Goal: Entertainment & Leisure: Consume media (video, audio)

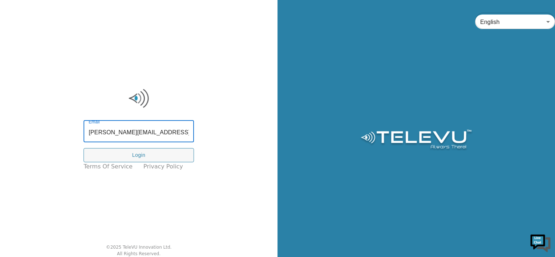
scroll to position [0, 2]
type input "[PERSON_NAME][EMAIL_ADDRESS][DOMAIN_NAME]"
click at [176, 155] on button "Login" at bounding box center [138, 155] width 110 height 14
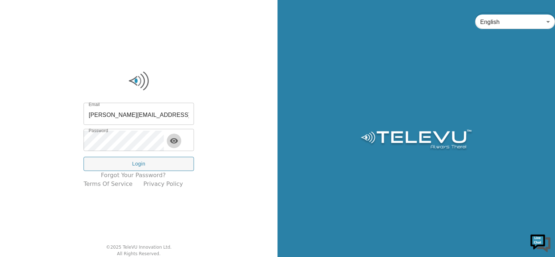
click at [178, 140] on icon "toggle password visibility" at bounding box center [174, 140] width 8 height 5
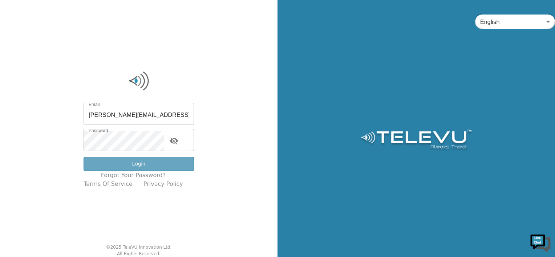
click at [151, 166] on button "Login" at bounding box center [138, 164] width 110 height 14
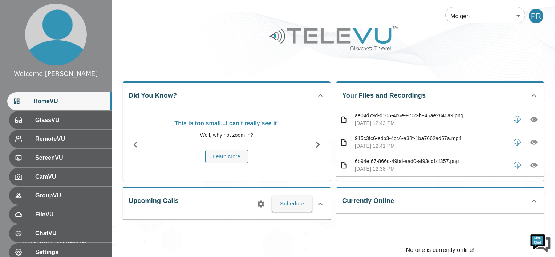
click at [512, 16] on body "Welcome [PERSON_NAME] HomeVU GlassVU RemoteVU ScreenVU CamVU GroupVU FileVU Cha…" at bounding box center [277, 194] width 555 height 388
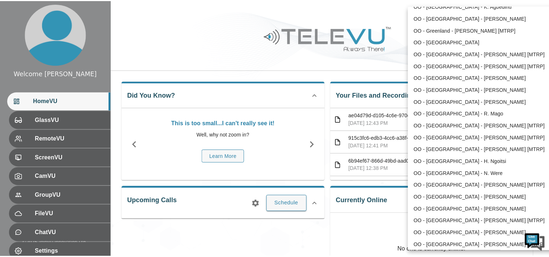
scroll to position [253, 0]
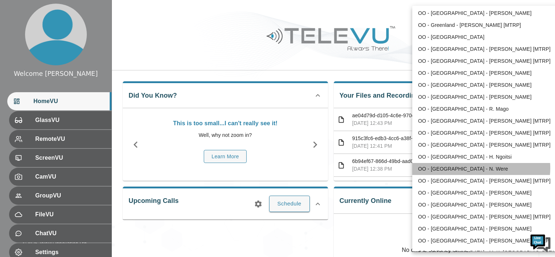
click at [481, 168] on li "OO - [GEOGRAPHIC_DATA] - N. Were" at bounding box center [487, 169] width 151 height 12
type input "187"
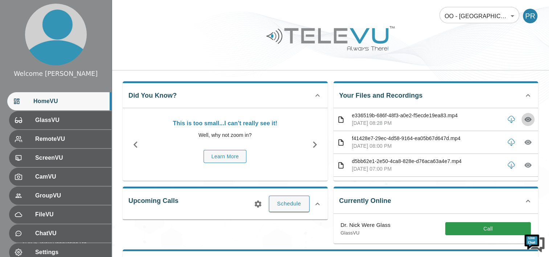
click at [527, 118] on icon "button" at bounding box center [528, 119] width 2 height 2
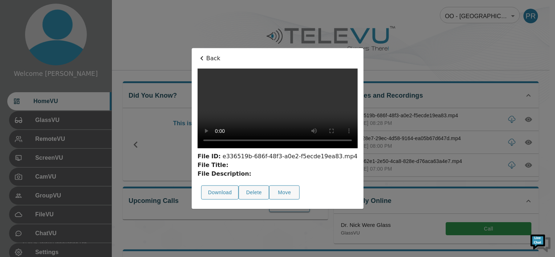
click at [200, 56] on icon at bounding box center [201, 58] width 3 height 4
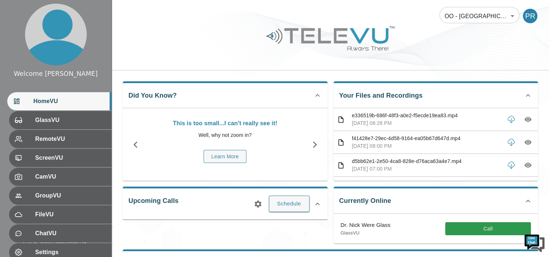
click at [524, 142] on icon "button" at bounding box center [527, 142] width 7 height 7
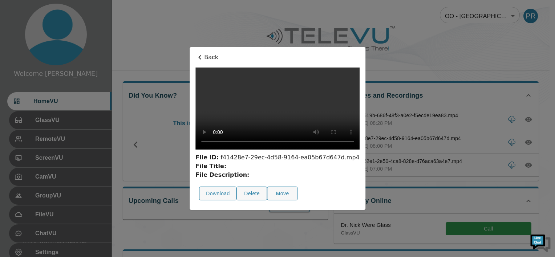
click at [195, 53] on icon at bounding box center [199, 57] width 9 height 9
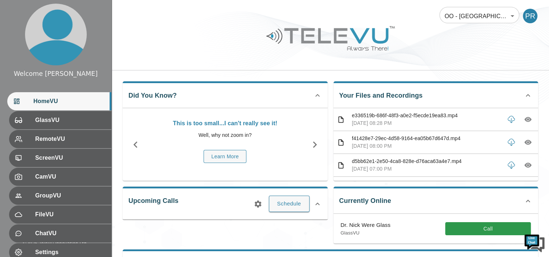
click at [524, 164] on icon "button" at bounding box center [527, 165] width 7 height 5
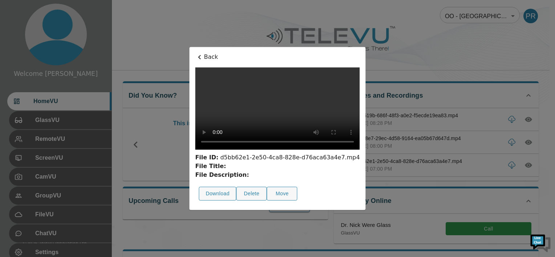
click at [195, 53] on icon at bounding box center [199, 57] width 9 height 9
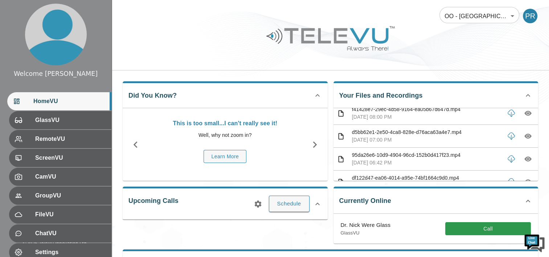
scroll to position [44, 0]
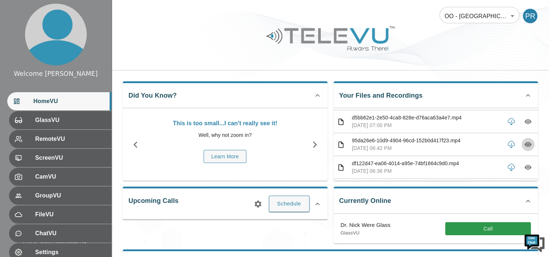
click at [524, 143] on icon "button" at bounding box center [527, 144] width 7 height 5
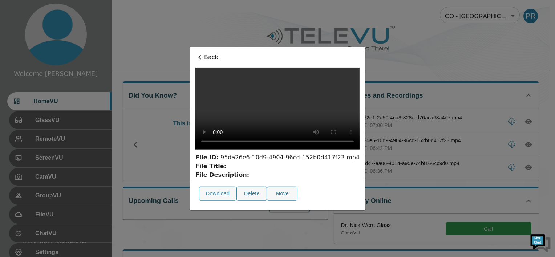
click at [195, 53] on icon at bounding box center [199, 57] width 9 height 9
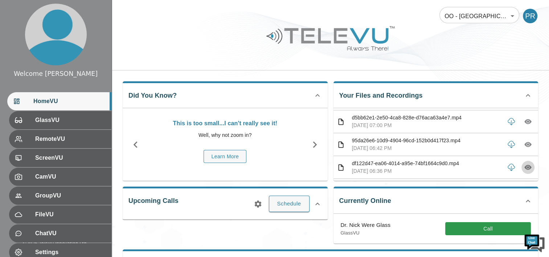
click at [524, 167] on icon "button" at bounding box center [527, 167] width 7 height 7
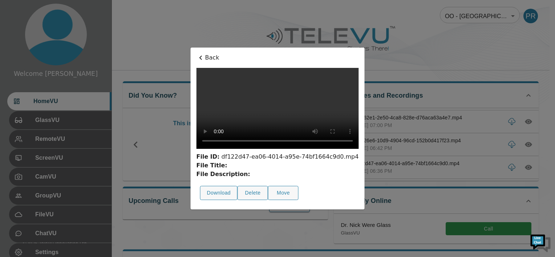
click at [196, 53] on icon at bounding box center [200, 57] width 9 height 9
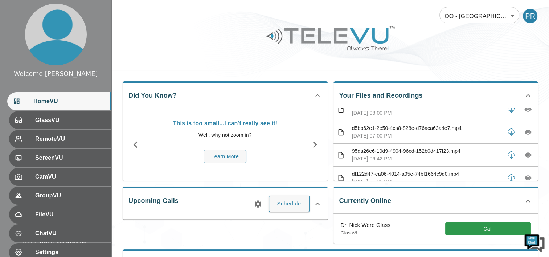
scroll to position [29, 0]
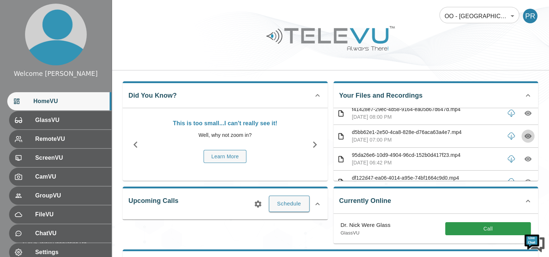
click at [524, 134] on icon "button" at bounding box center [527, 135] width 7 height 7
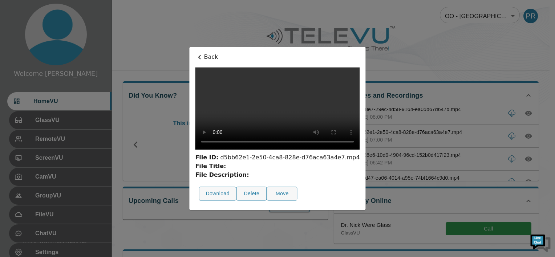
click at [195, 53] on icon at bounding box center [199, 57] width 9 height 9
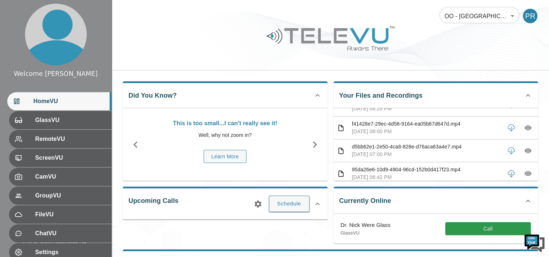
scroll to position [0, 0]
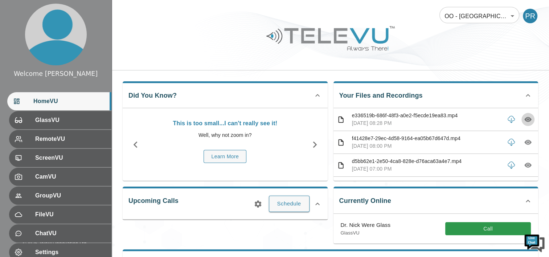
click at [527, 118] on icon "button" at bounding box center [528, 119] width 2 height 2
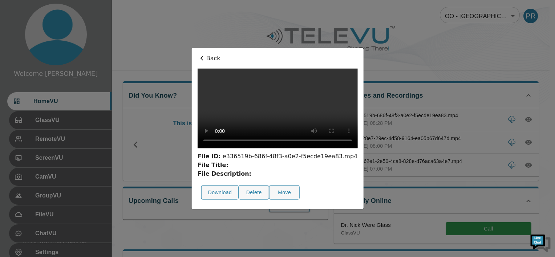
click at [200, 56] on icon at bounding box center [201, 58] width 3 height 4
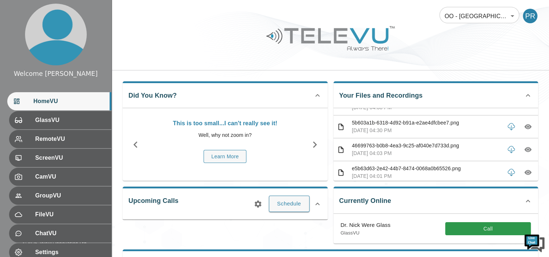
scroll to position [203, 0]
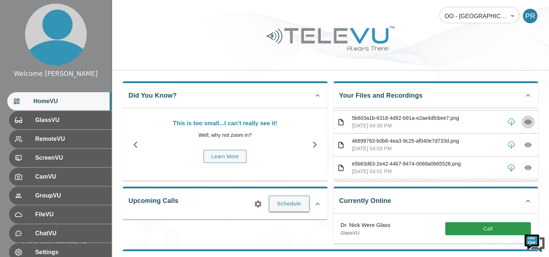
click at [527, 121] on icon "button" at bounding box center [528, 122] width 2 height 2
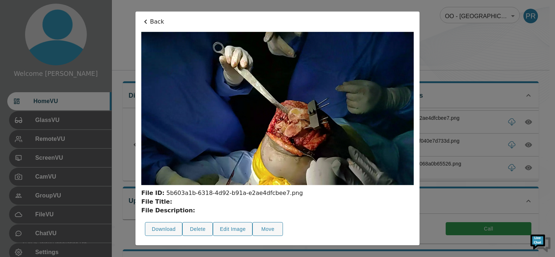
click at [147, 22] on icon at bounding box center [145, 21] width 9 height 9
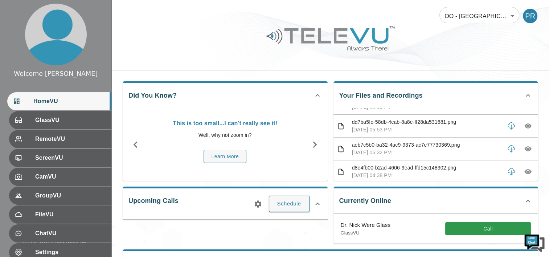
scroll to position [116, 0]
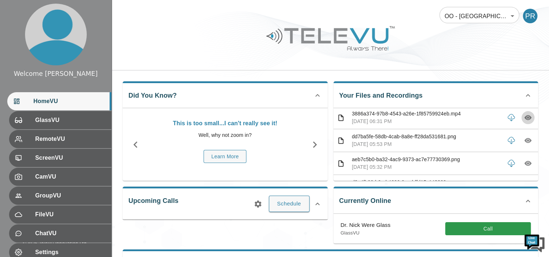
click at [522, 113] on button "button" at bounding box center [528, 117] width 13 height 13
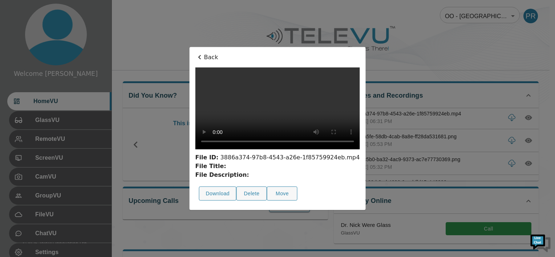
click at [543, 121] on div at bounding box center [277, 128] width 555 height 257
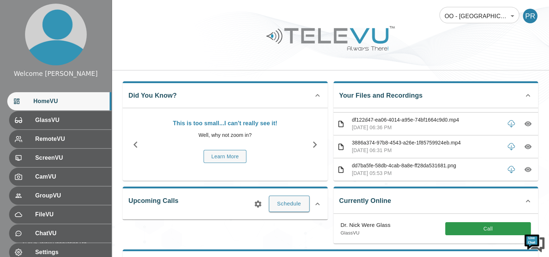
scroll to position [102, 0]
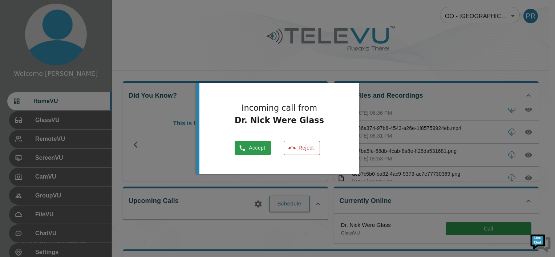
click at [311, 148] on button "Reject" at bounding box center [301, 148] width 36 height 14
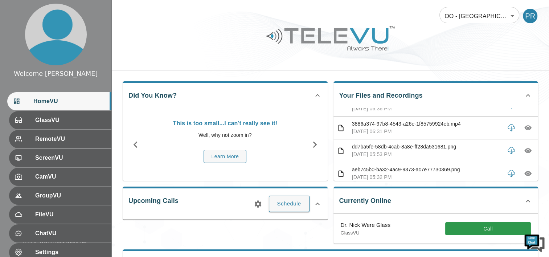
scroll to position [107, 0]
click at [342, 151] on icon at bounding box center [341, 150] width 8 height 9
drag, startPoint x: 342, startPoint y: 151, endPoint x: 427, endPoint y: 146, distance: 85.9
click at [427, 146] on p "dd7ba5fe-58db-4cab-8a8e-ff28da531681.png" at bounding box center [427, 146] width 150 height 8
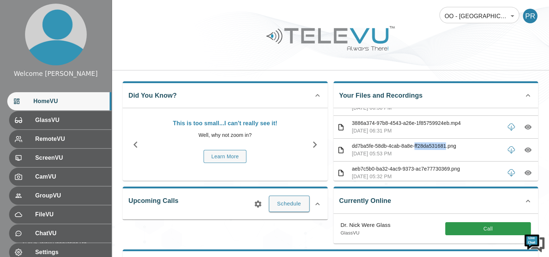
click at [427, 146] on p "dd7ba5fe-58db-4cab-8a8e-ff28da531681.png" at bounding box center [427, 146] width 150 height 8
drag, startPoint x: 427, startPoint y: 146, endPoint x: 394, endPoint y: 156, distance: 34.9
click at [394, 156] on p "[DATE] 05:53 PM" at bounding box center [427, 154] width 150 height 8
drag, startPoint x: 394, startPoint y: 156, endPoint x: 340, endPoint y: 148, distance: 54.3
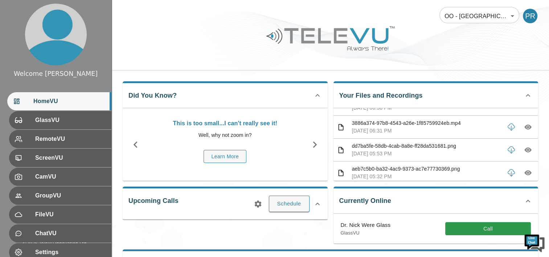
click at [340, 148] on icon at bounding box center [341, 150] width 8 height 9
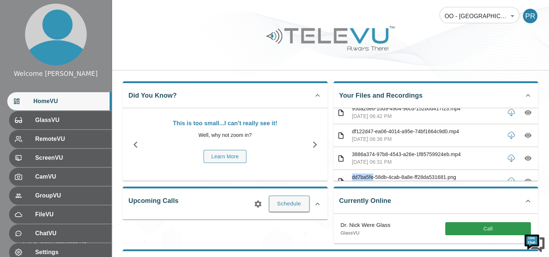
scroll to position [75, 0]
click at [405, 155] on p "3886a374-97b8-4543-a26e-1f85759924eb.mp4" at bounding box center [427, 155] width 150 height 8
drag, startPoint x: 405, startPoint y: 155, endPoint x: 340, endPoint y: 157, distance: 64.3
click at [340, 157] on icon at bounding box center [341, 158] width 8 height 9
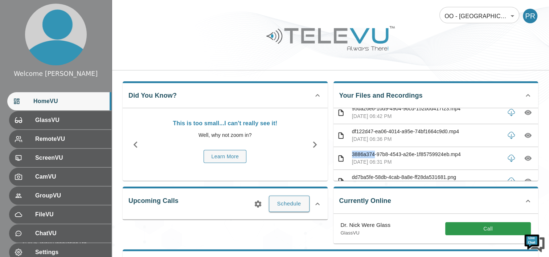
click at [340, 157] on icon at bounding box center [341, 158] width 8 height 9
drag, startPoint x: 340, startPoint y: 157, endPoint x: 347, endPoint y: 156, distance: 7.0
drag, startPoint x: 347, startPoint y: 156, endPoint x: 341, endPoint y: 159, distance: 7.0
click at [341, 159] on icon at bounding box center [341, 158] width 8 height 9
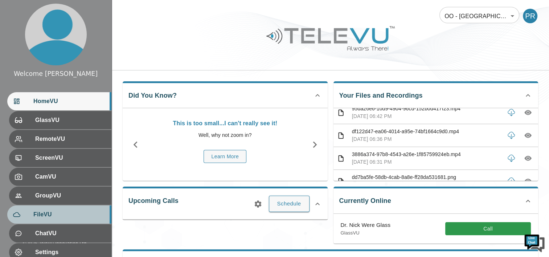
click at [73, 216] on span "FileVU" at bounding box center [69, 214] width 72 height 9
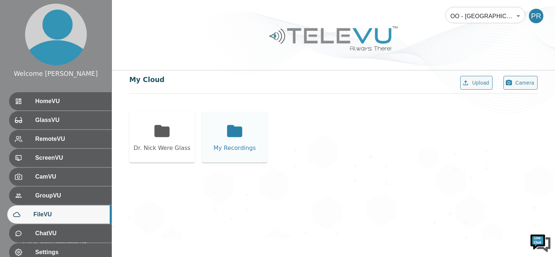
click at [238, 134] on icon at bounding box center [234, 131] width 15 height 12
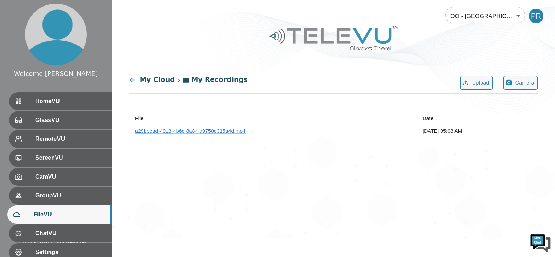
click at [64, 219] on span "FileVU" at bounding box center [69, 214] width 72 height 9
click at [132, 81] on icon at bounding box center [132, 80] width 7 height 7
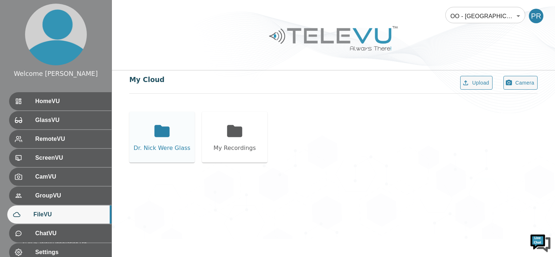
click at [170, 138] on icon at bounding box center [162, 131] width 18 height 18
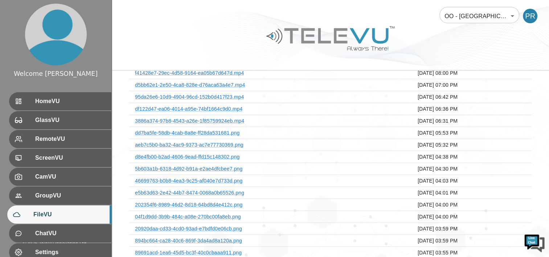
scroll to position [68, 0]
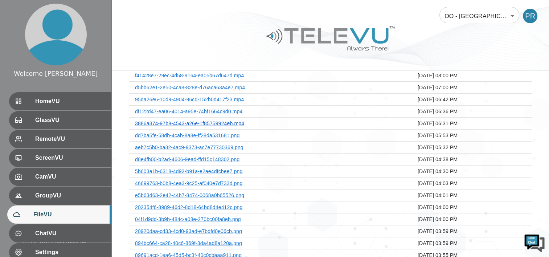
click at [230, 122] on link "3886a374-97b8-4543-a26e-1f85759924eb.mp4" at bounding box center [189, 124] width 109 height 6
